Goal: Find specific page/section: Find specific page/section

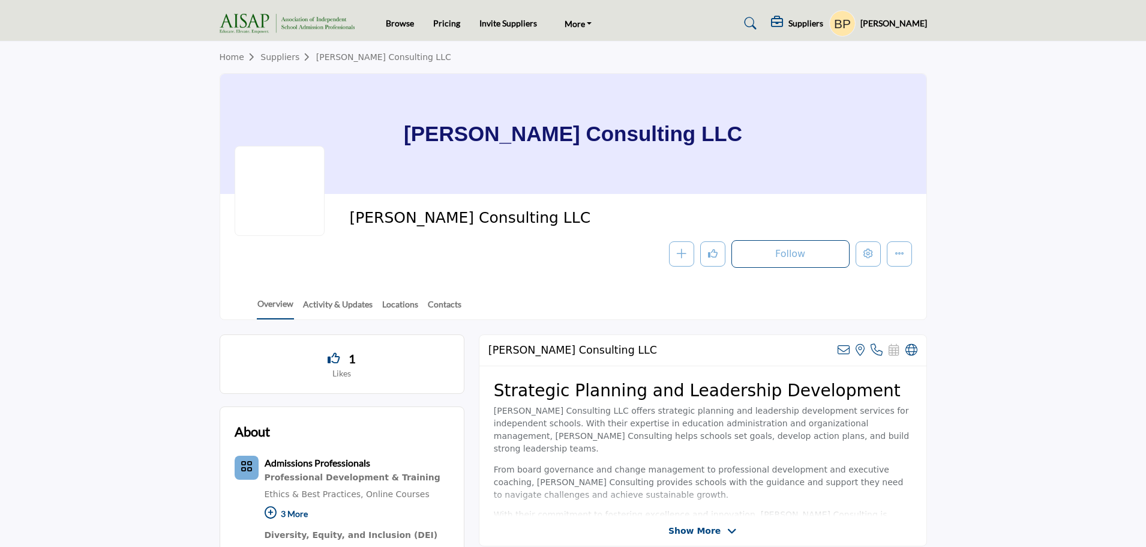
click at [913, 28] on h5 "[PERSON_NAME]" at bounding box center [893, 23] width 67 height 12
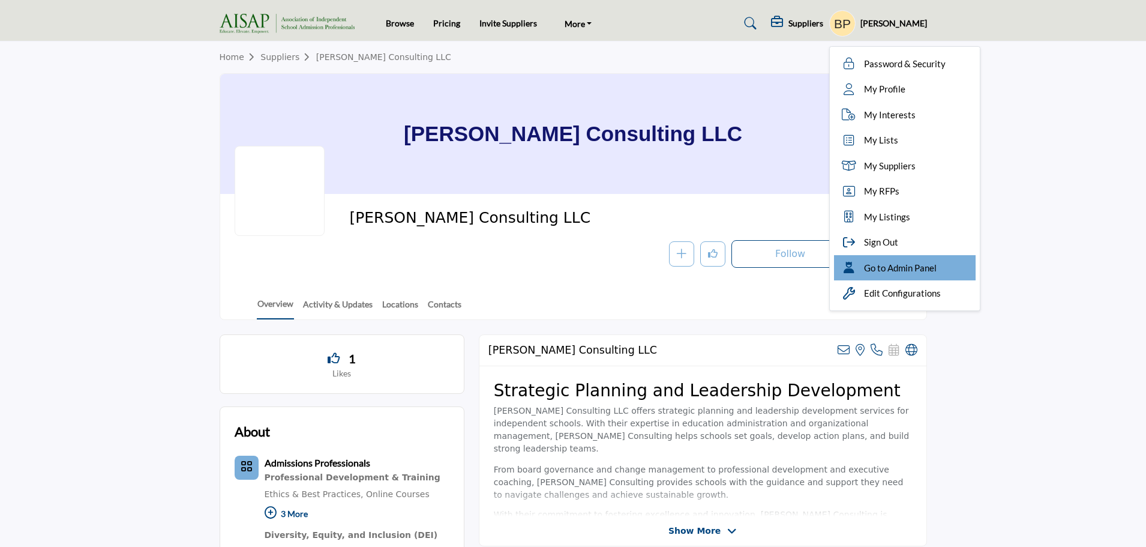
click at [900, 277] on div "Go to Admin Panel" at bounding box center [905, 268] width 142 height 26
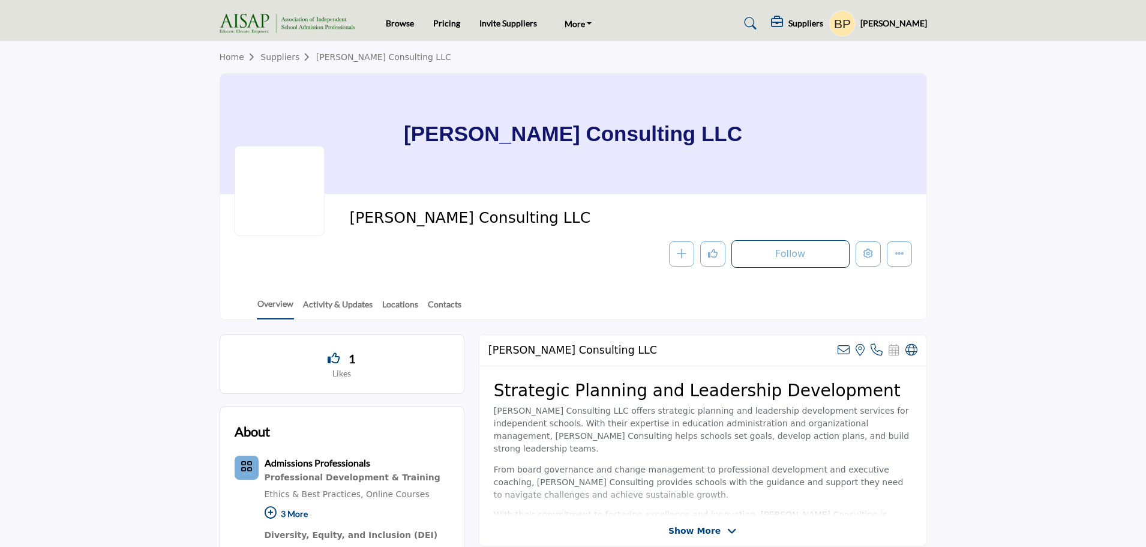
click at [532, 220] on span "Clemmens Consulting LLC" at bounding box center [484, 218] width 271 height 20
click at [491, 218] on span "Clemmens Consulting LLC" at bounding box center [484, 218] width 271 height 20
copy div "Clemmens Consulting LLC"
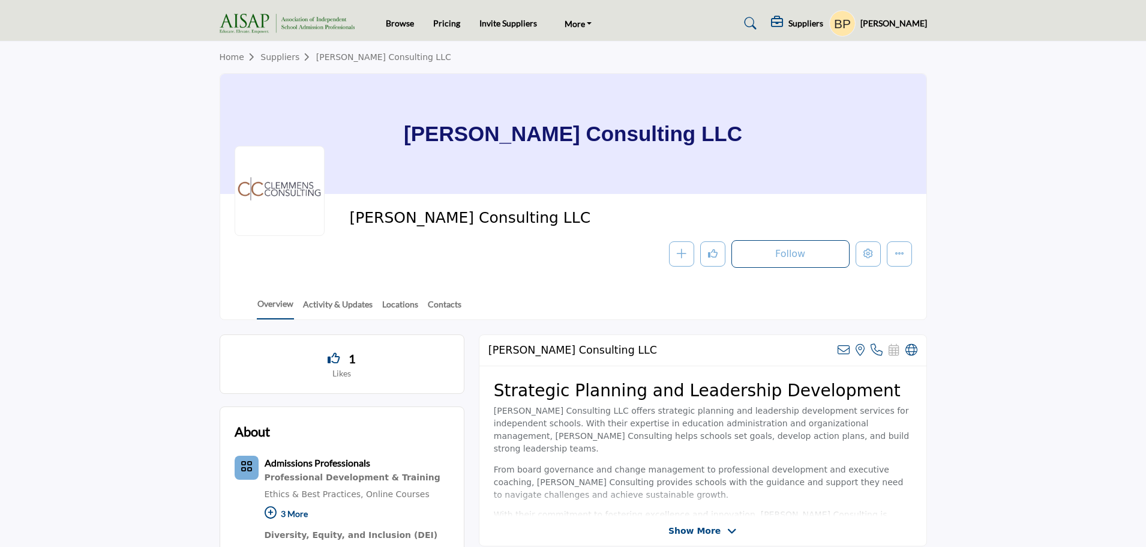
click at [286, 59] on link "Suppliers" at bounding box center [287, 57] width 55 height 10
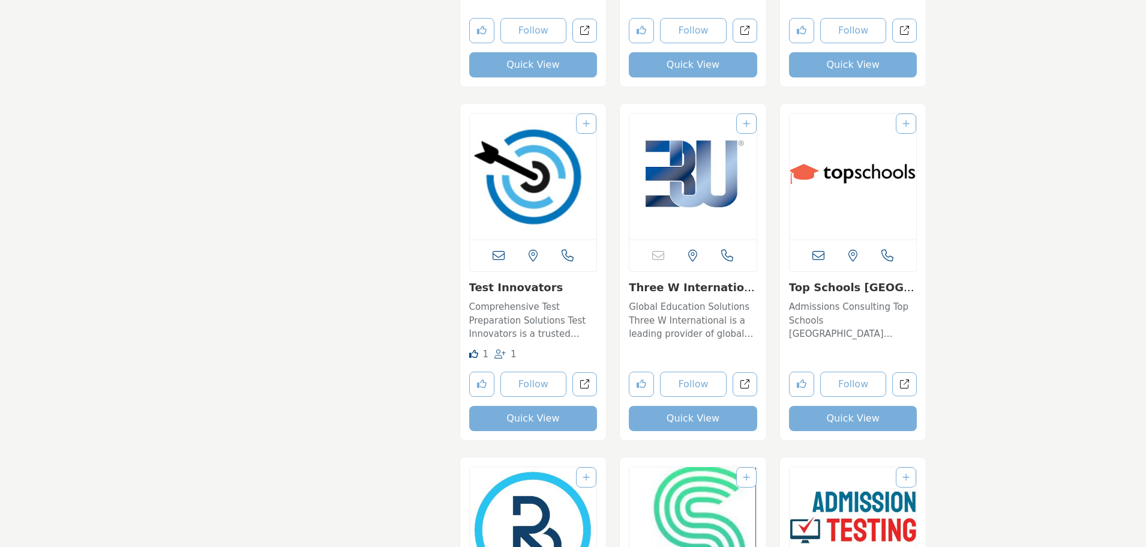
scroll to position [8520, 0]
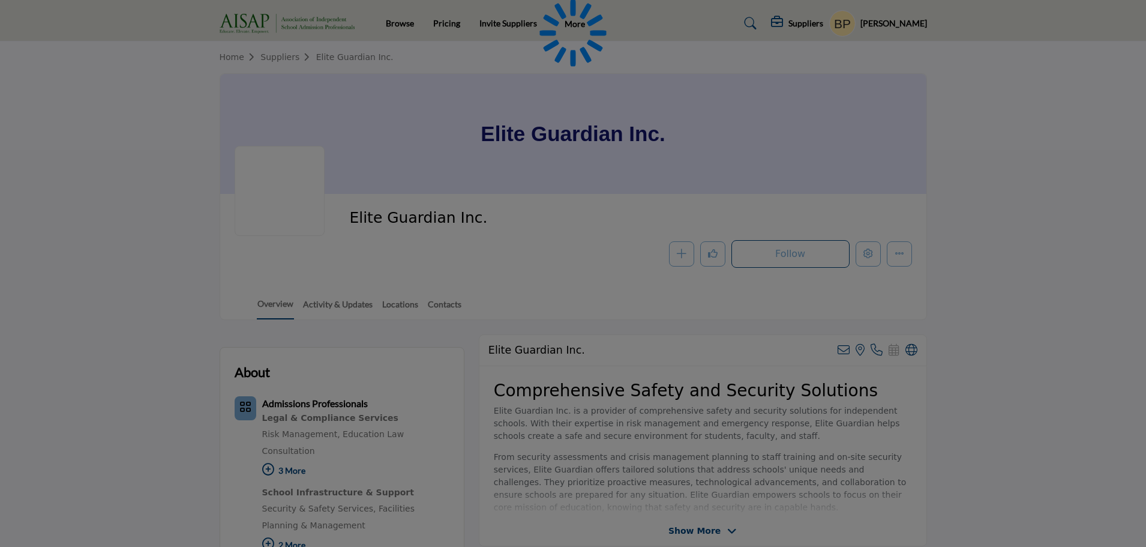
click at [860, 255] on div at bounding box center [573, 273] width 1146 height 547
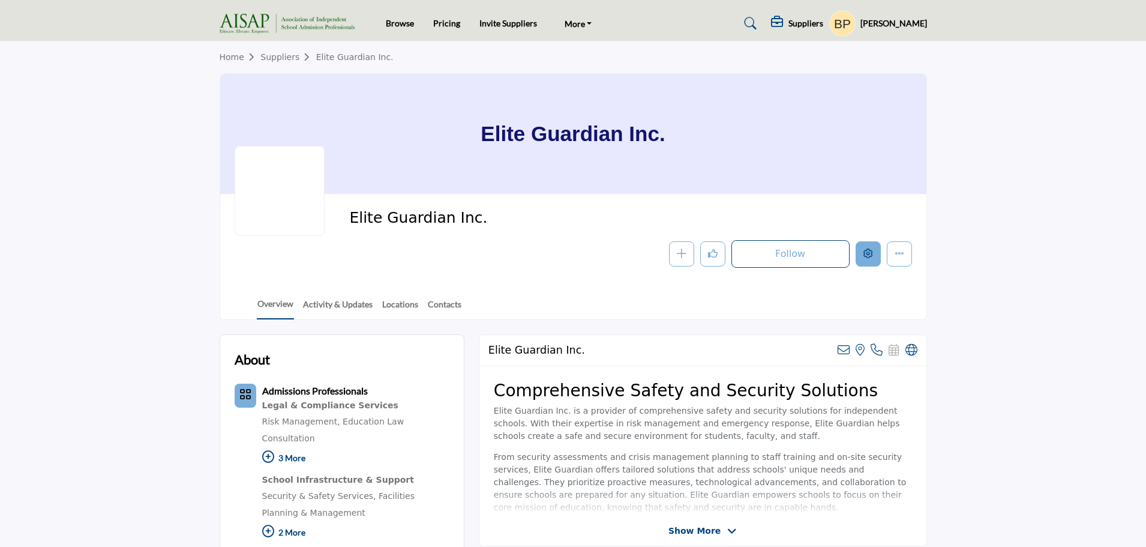
click at [865, 253] on icon "Edit company" at bounding box center [868, 253] width 10 height 10
